Goal: Check status: Check status

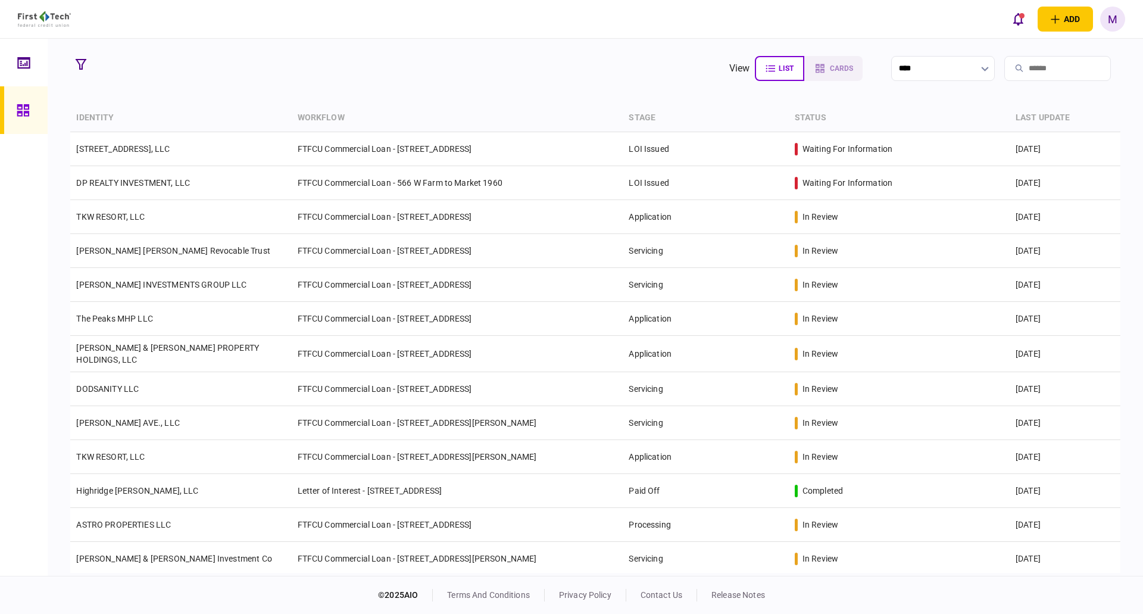
click at [1026, 65] on input "search" at bounding box center [1057, 68] width 107 height 25
type input "***"
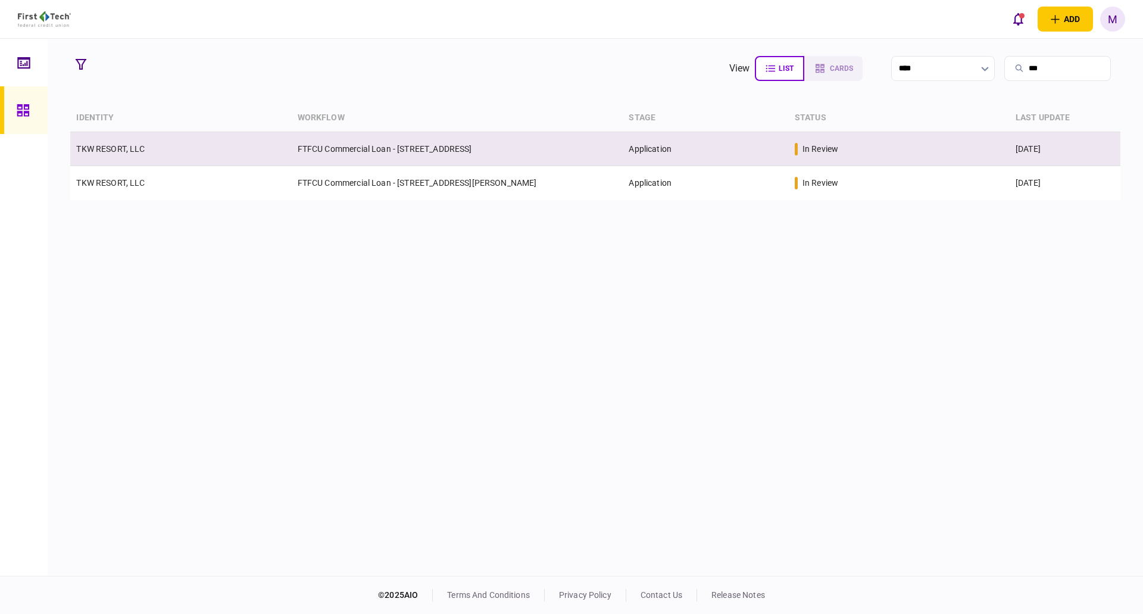
click at [350, 152] on td "FTFCU Commercial Loan - [STREET_ADDRESS]" at bounding box center [457, 149] width 331 height 34
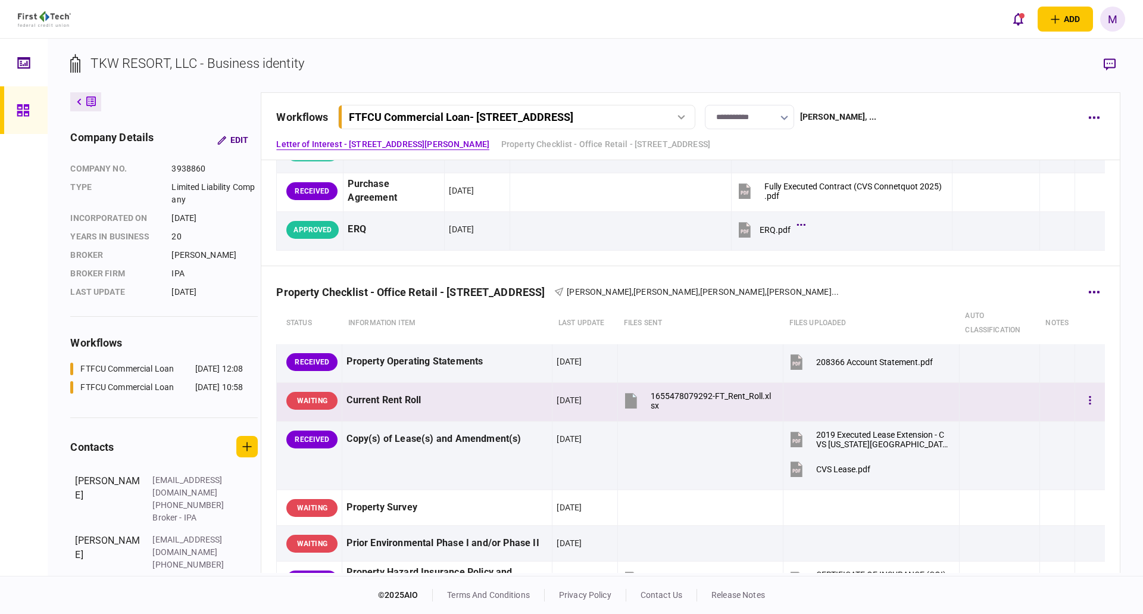
scroll to position [278, 0]
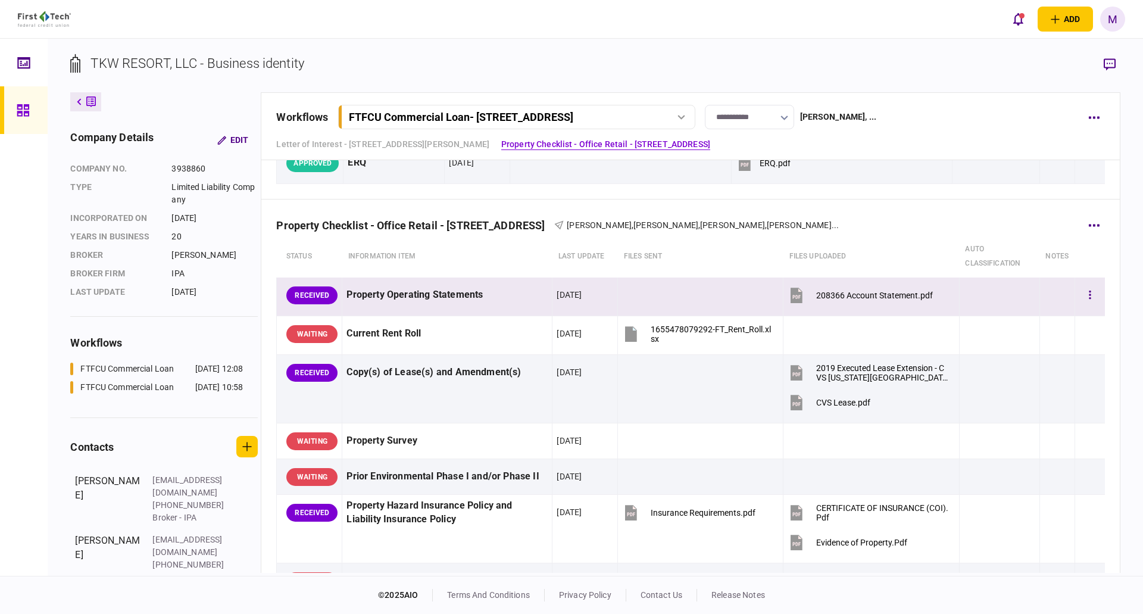
click at [796, 296] on icon at bounding box center [796, 294] width 12 height 15
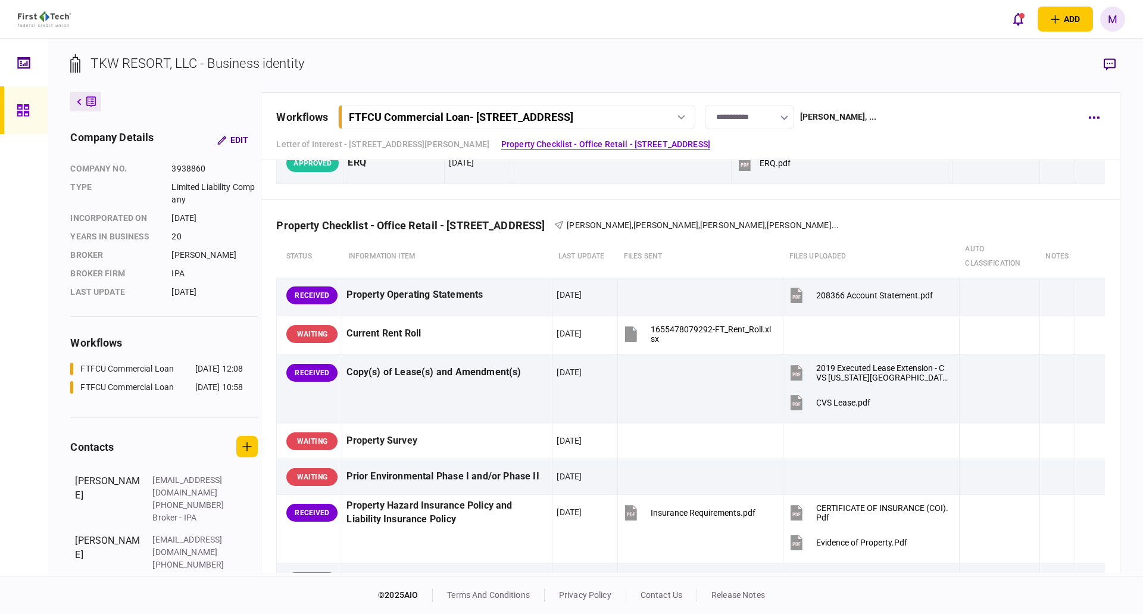
drag, startPoint x: 405, startPoint y: 142, endPoint x: 584, endPoint y: 163, distance: 180.3
click at [405, 142] on link "Letter of Interest - [STREET_ADDRESS][PERSON_NAME]" at bounding box center [382, 144] width 213 height 12
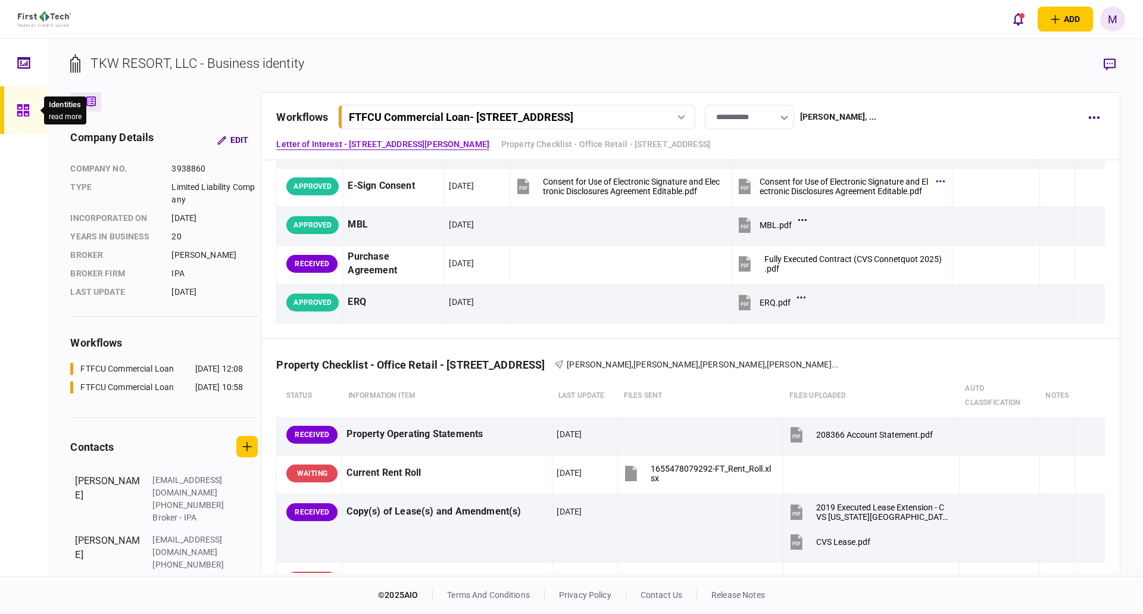
drag, startPoint x: 22, startPoint y: 110, endPoint x: 48, endPoint y: 108, distance: 26.2
click at [22, 110] on icon at bounding box center [23, 111] width 13 height 14
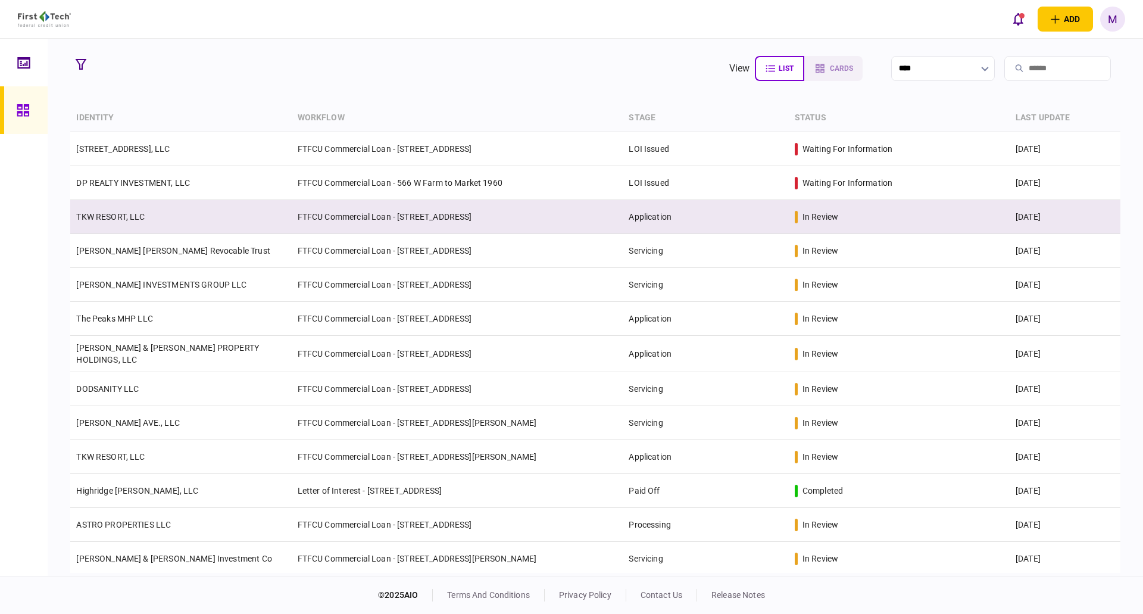
click at [245, 222] on td "TKW RESORT, LLC" at bounding box center [180, 217] width 221 height 34
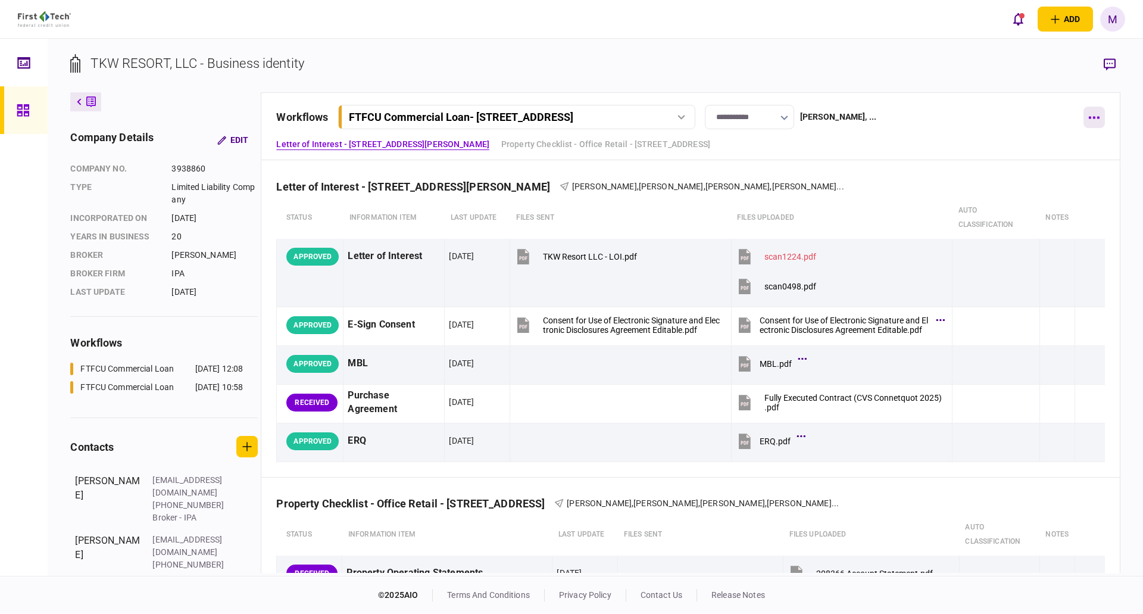
click at [1096, 117] on icon "button" at bounding box center [1093, 117] width 11 height 3
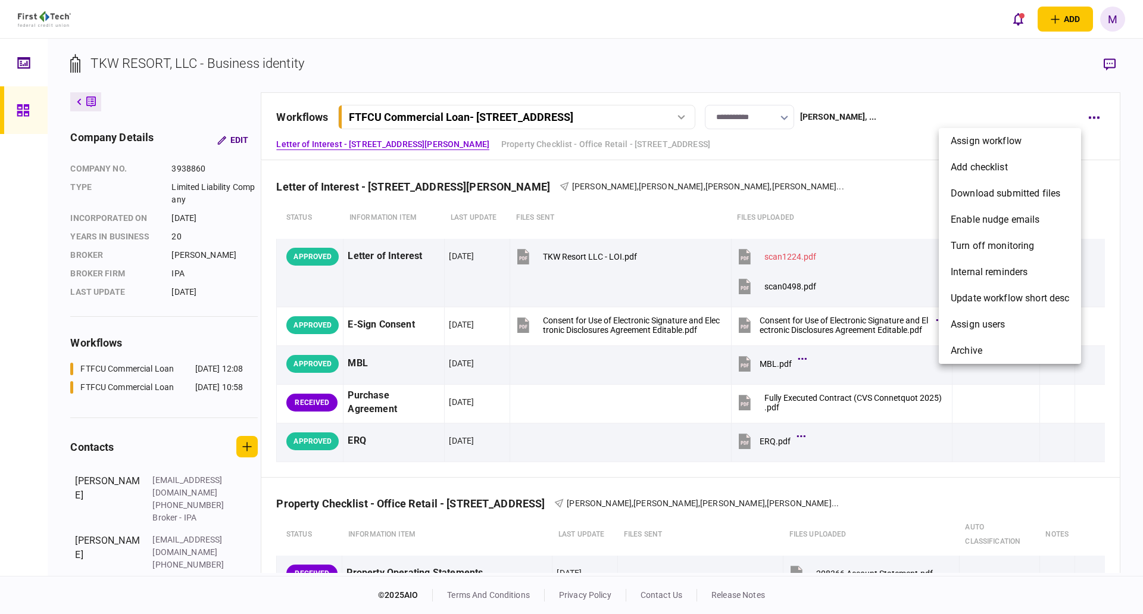
click at [1116, 130] on div at bounding box center [571, 307] width 1143 height 614
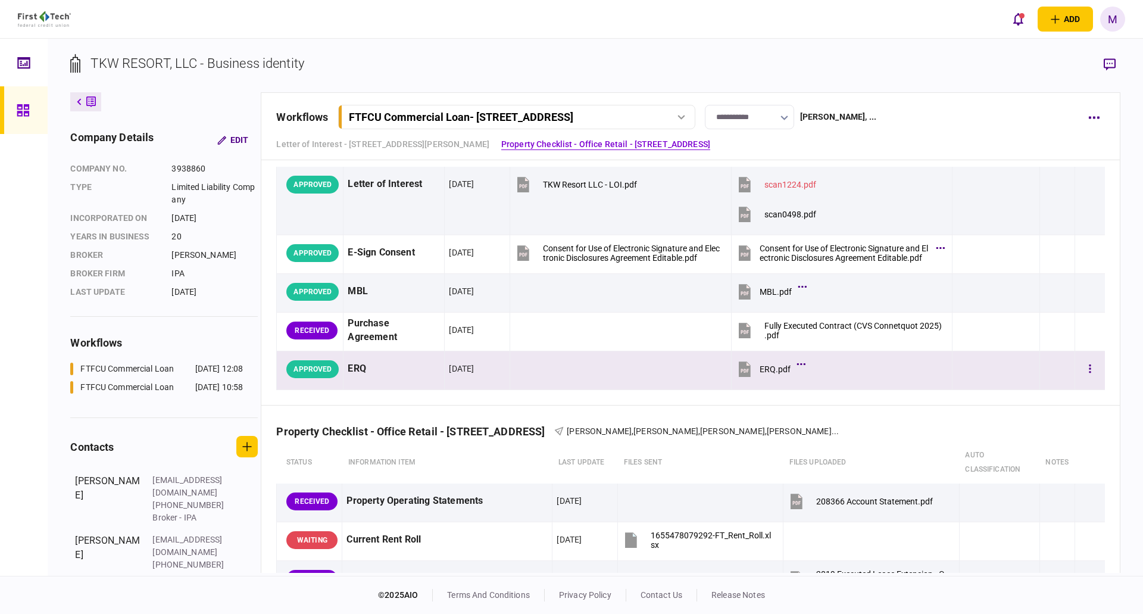
scroll to position [65, 0]
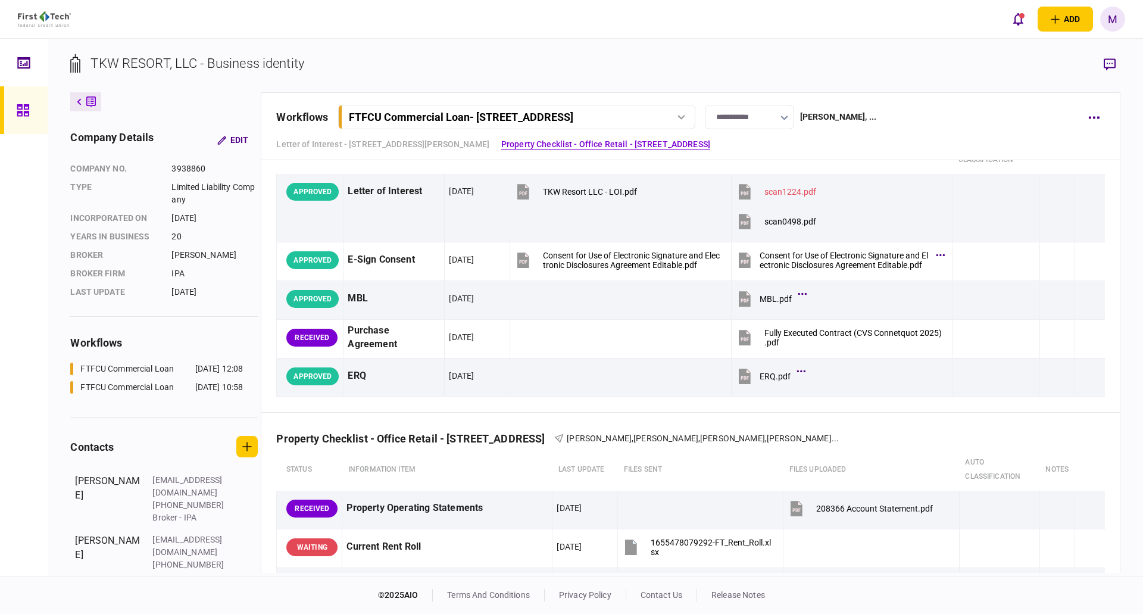
click at [24, 118] on div at bounding box center [26, 110] width 19 height 48
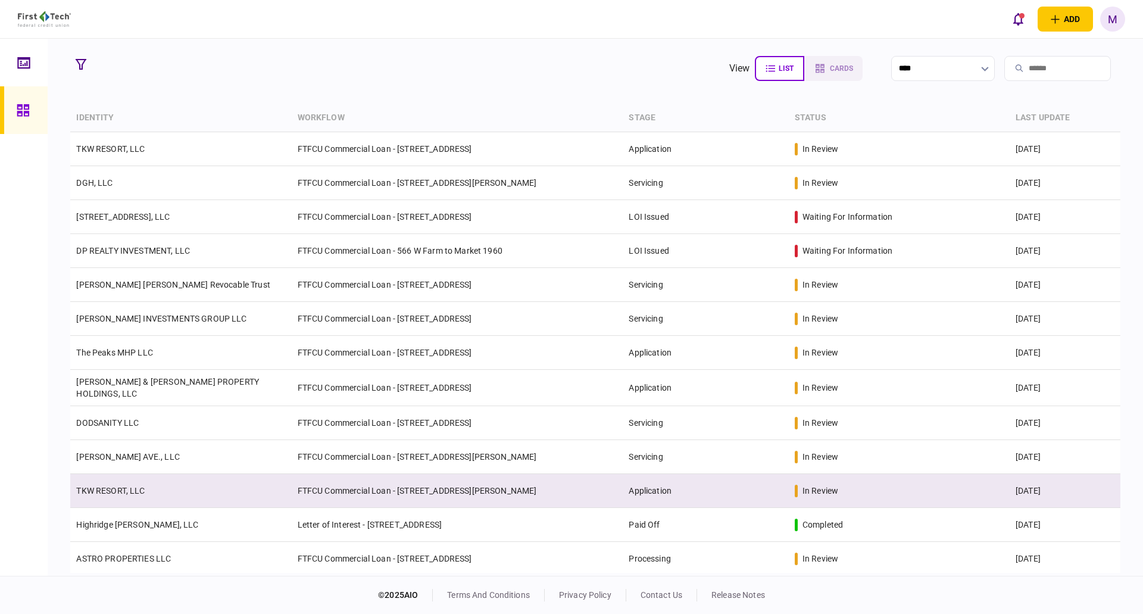
click at [199, 494] on td "TKW RESORT, LLC" at bounding box center [180, 491] width 221 height 34
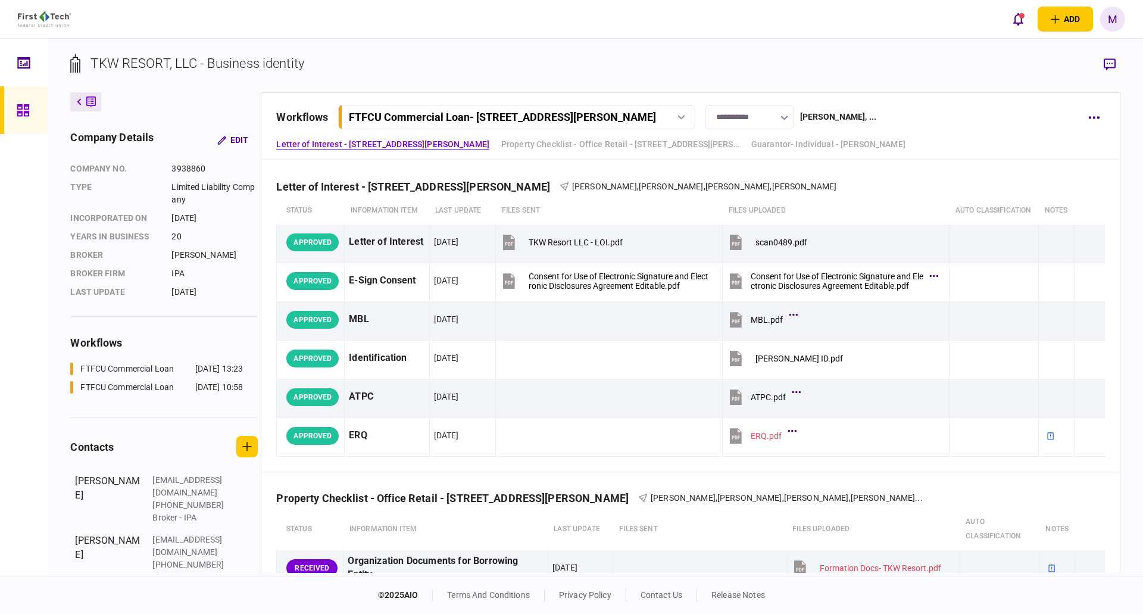
click at [23, 117] on icon at bounding box center [23, 111] width 13 height 14
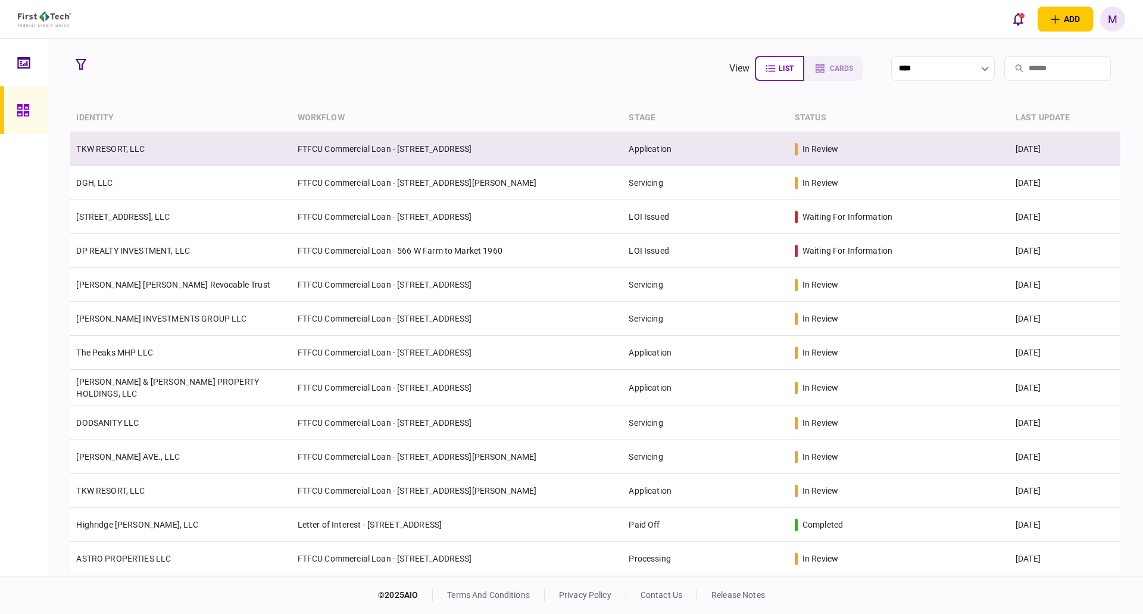
click at [175, 162] on td "TKW RESORT, LLC" at bounding box center [180, 149] width 221 height 34
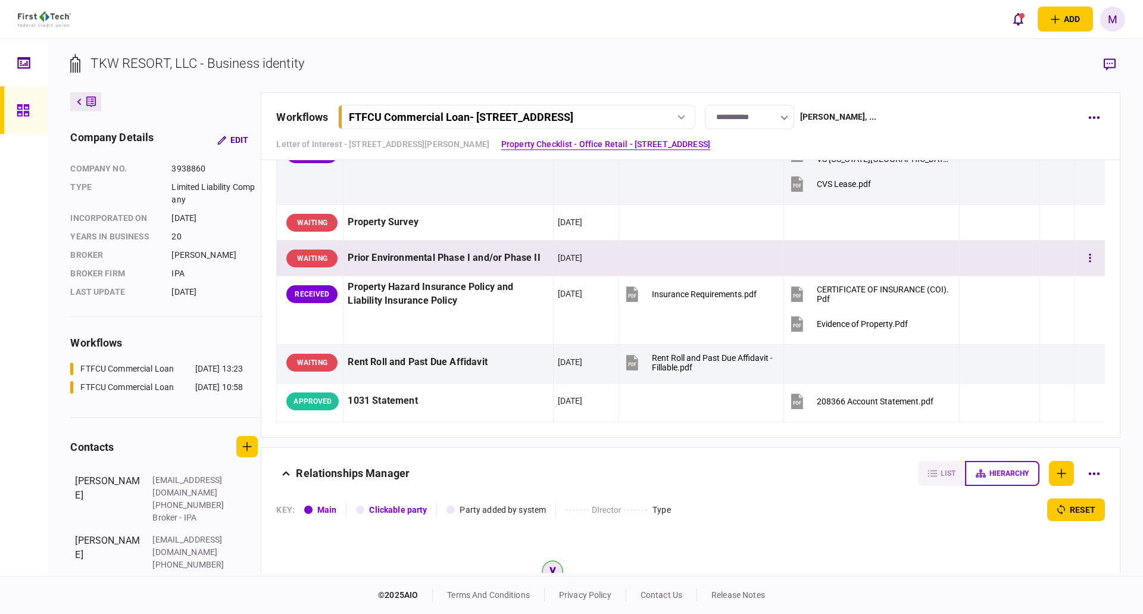
scroll to position [555, 0]
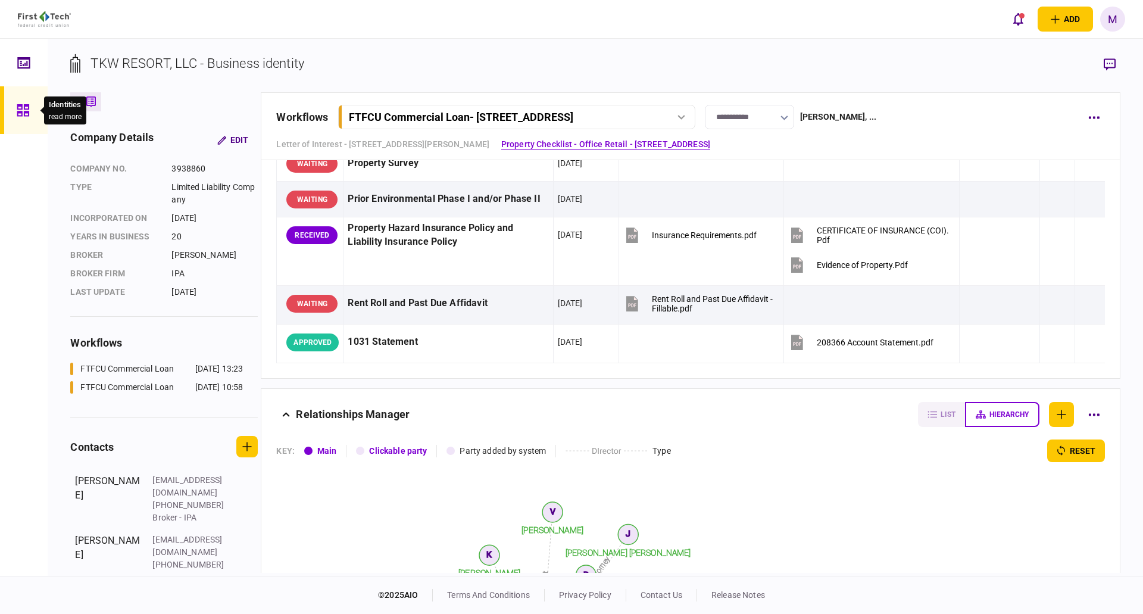
click at [30, 111] on div at bounding box center [26, 110] width 19 height 48
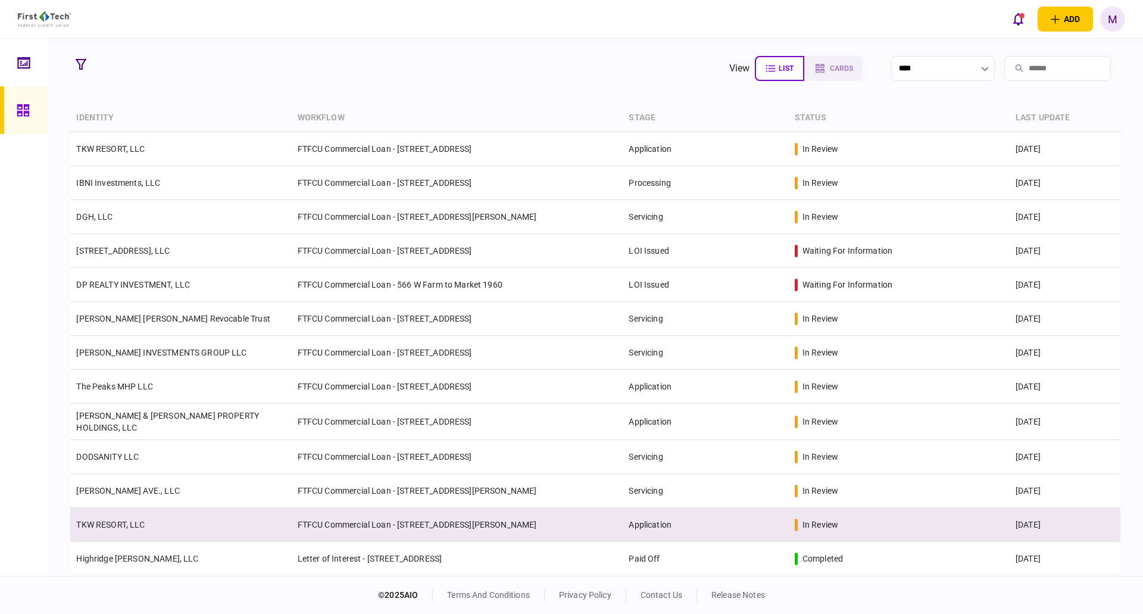
click at [145, 521] on td "TKW RESORT, LLC" at bounding box center [180, 525] width 221 height 34
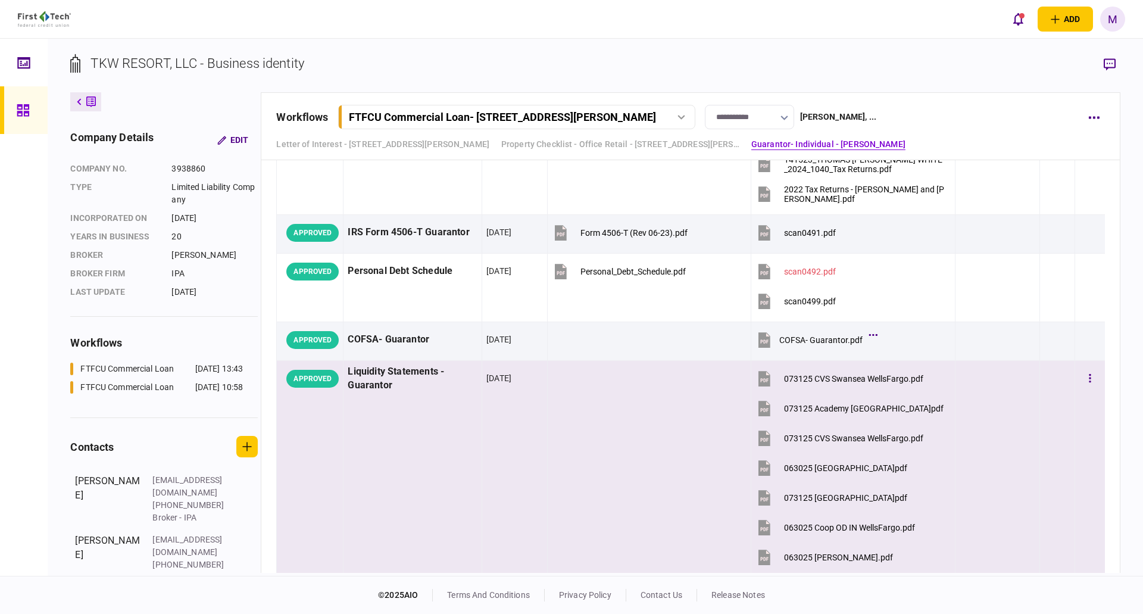
scroll to position [3220, 0]
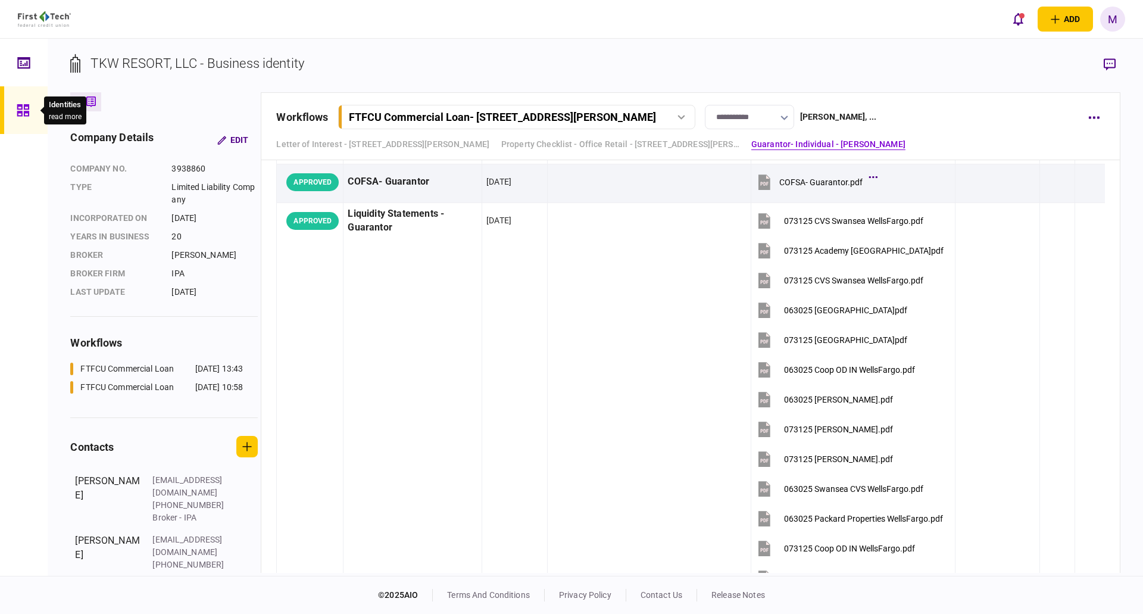
click at [19, 106] on icon at bounding box center [23, 110] width 12 height 12
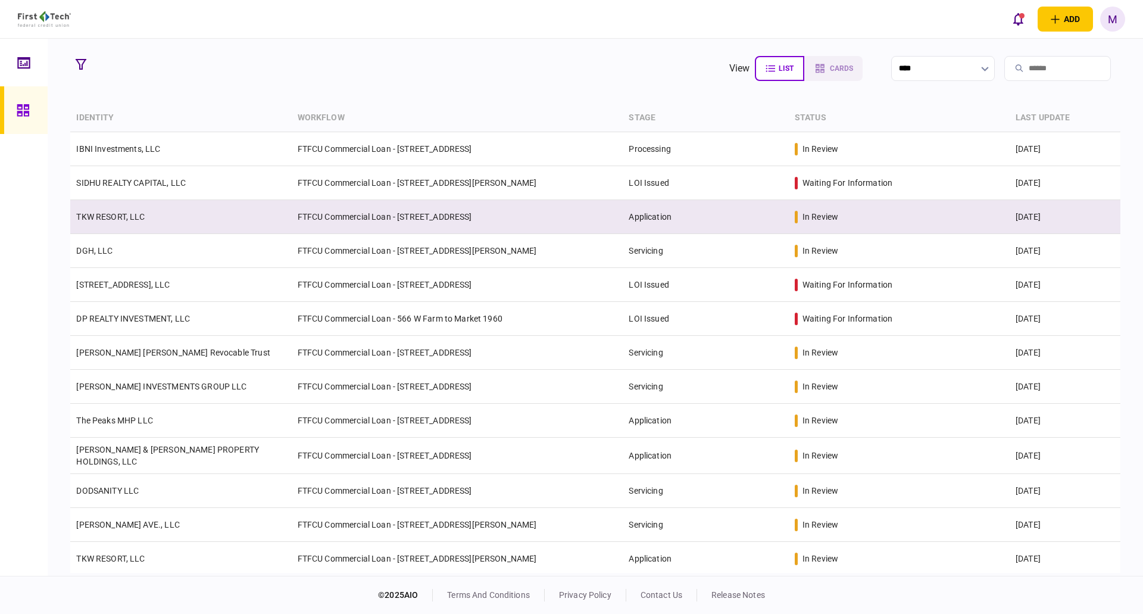
click at [163, 221] on td "TKW RESORT, LLC" at bounding box center [180, 217] width 221 height 34
